Goal: Navigation & Orientation: Find specific page/section

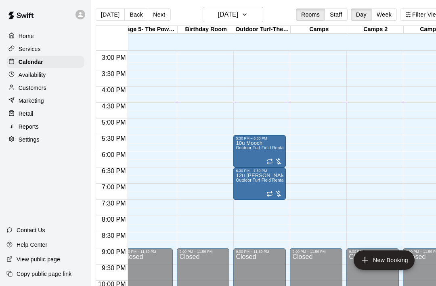
scroll to position [478, 249]
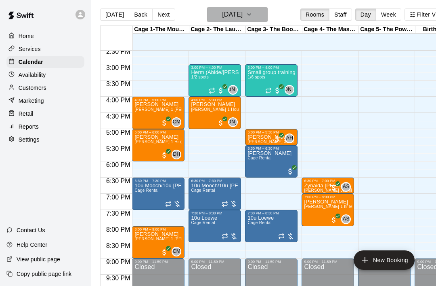
click at [243, 11] on h6 "Wednesday Sep 17" at bounding box center [232, 14] width 21 height 11
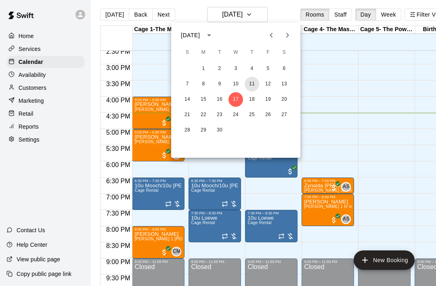
click at [253, 85] on button "11" at bounding box center [252, 84] width 15 height 15
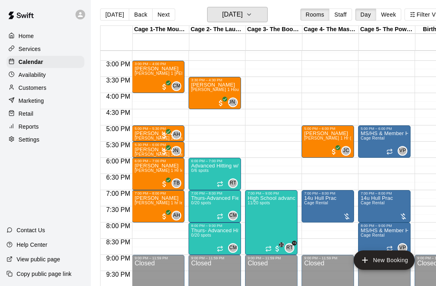
click at [252, 21] on button "Thursday Sep 11" at bounding box center [237, 14] width 61 height 15
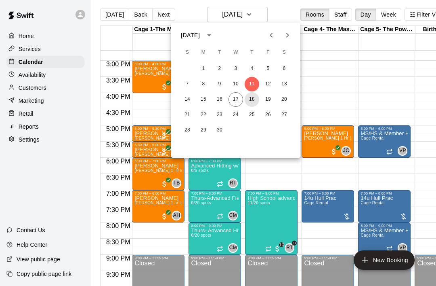
click at [254, 105] on button "18" at bounding box center [252, 99] width 15 height 15
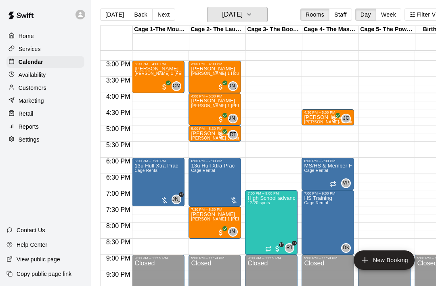
click at [243, 16] on h6 "Thursday Sep 18" at bounding box center [232, 14] width 21 height 11
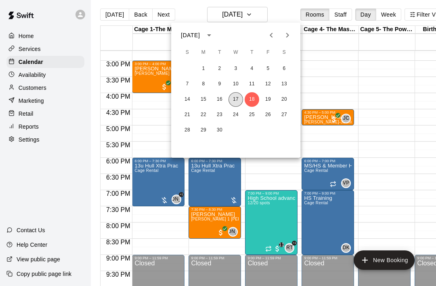
click at [237, 98] on button "17" at bounding box center [236, 99] width 15 height 15
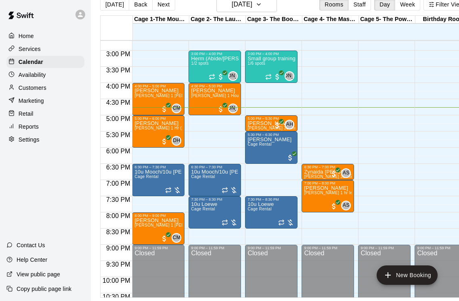
scroll to position [0, 0]
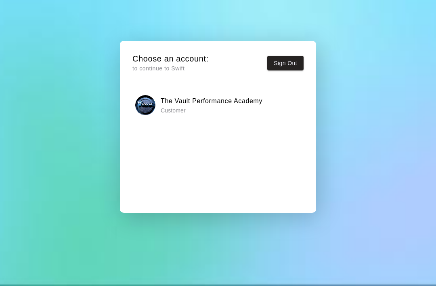
click at [250, 107] on p "Customer" at bounding box center [212, 110] width 102 height 8
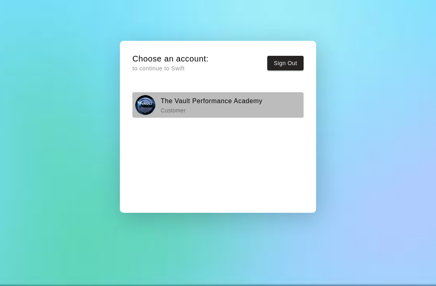
click at [232, 107] on p "Customer" at bounding box center [212, 110] width 102 height 8
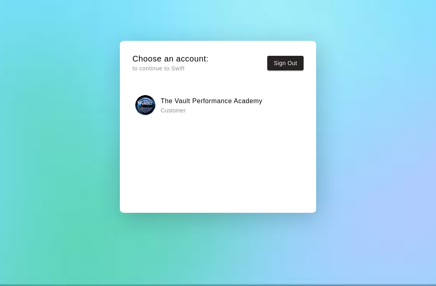
click at [293, 61] on button "Sign Out" at bounding box center [286, 63] width 36 height 15
click at [378, 152] on div "Choose an account: to continue to Swift Sign Out The Vault Performance Academy …" at bounding box center [218, 143] width 436 height 286
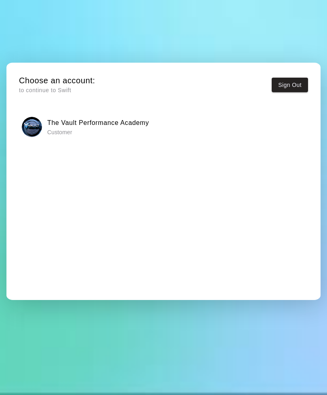
click at [243, 130] on div "The Vault Performance Academy Customer" at bounding box center [164, 127] width 284 height 20
click at [180, 88] on div "Choose an account: to continue to Swift Sign Out" at bounding box center [163, 86] width 289 height 23
click at [180, 87] on div "Choose an account: to continue to Swift Sign Out" at bounding box center [163, 86] width 289 height 23
click at [185, 84] on div "Choose an account: to continue to Swift Sign Out" at bounding box center [163, 86] width 289 height 23
